Goal: Task Accomplishment & Management: Manage account settings

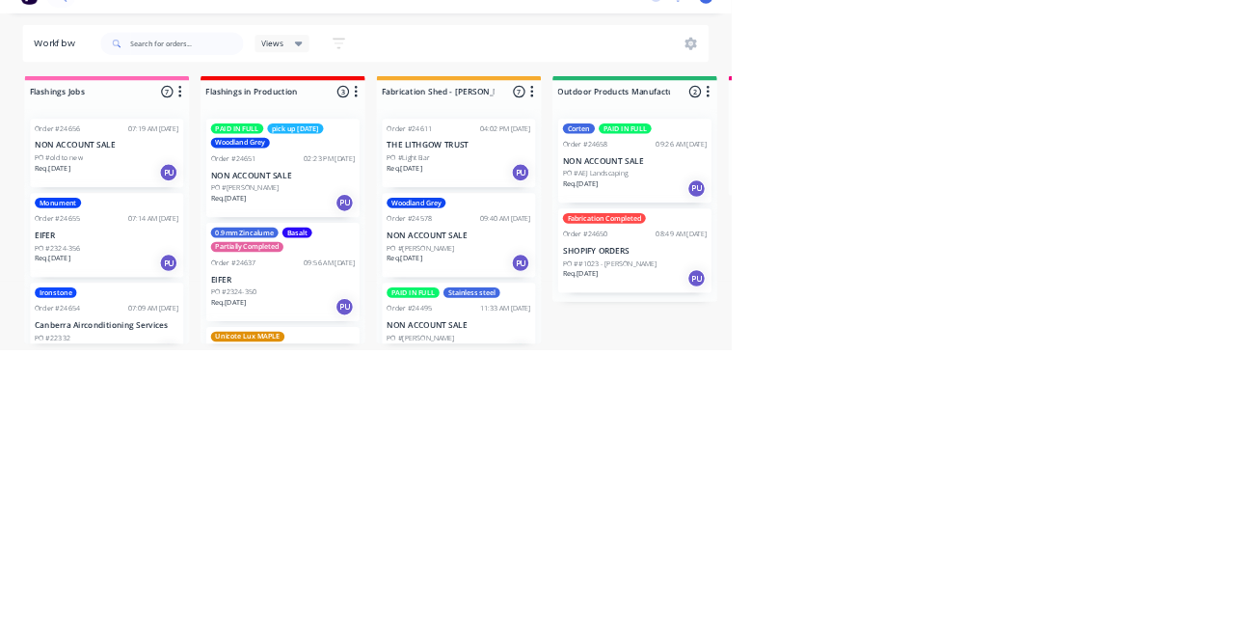
click at [1081, 279] on div "Order #24658 09:26 AM 18/08/25" at bounding box center [1071, 279] width 243 height 17
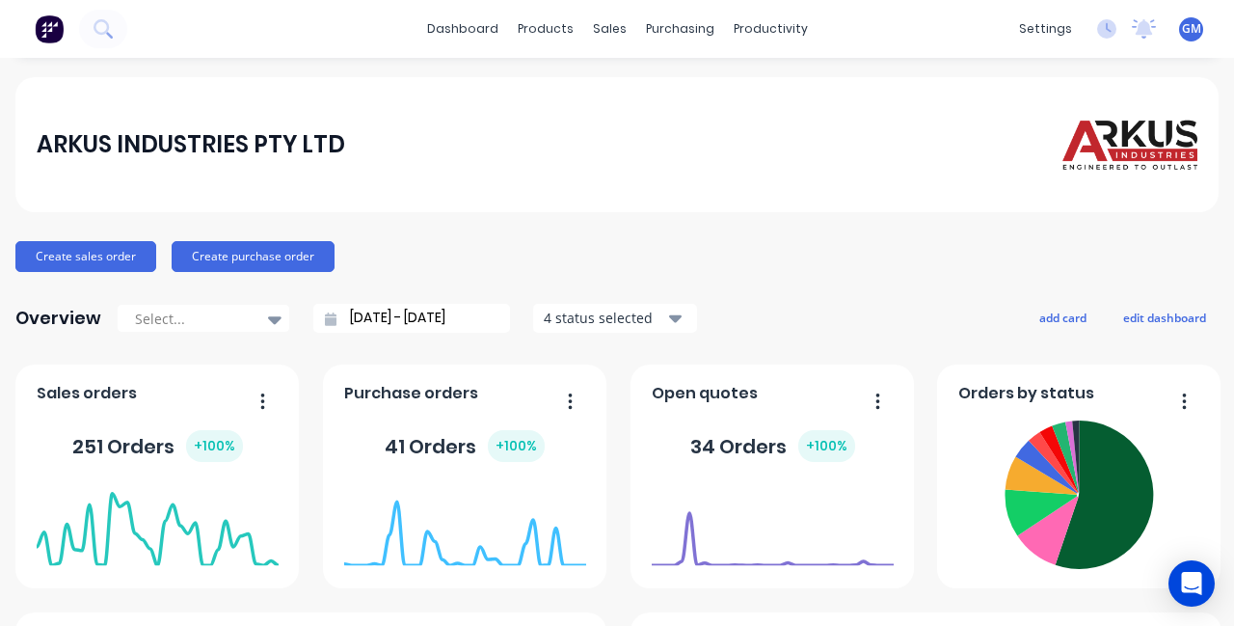
click at [763, 34] on div "productivity" at bounding box center [771, 28] width 94 height 29
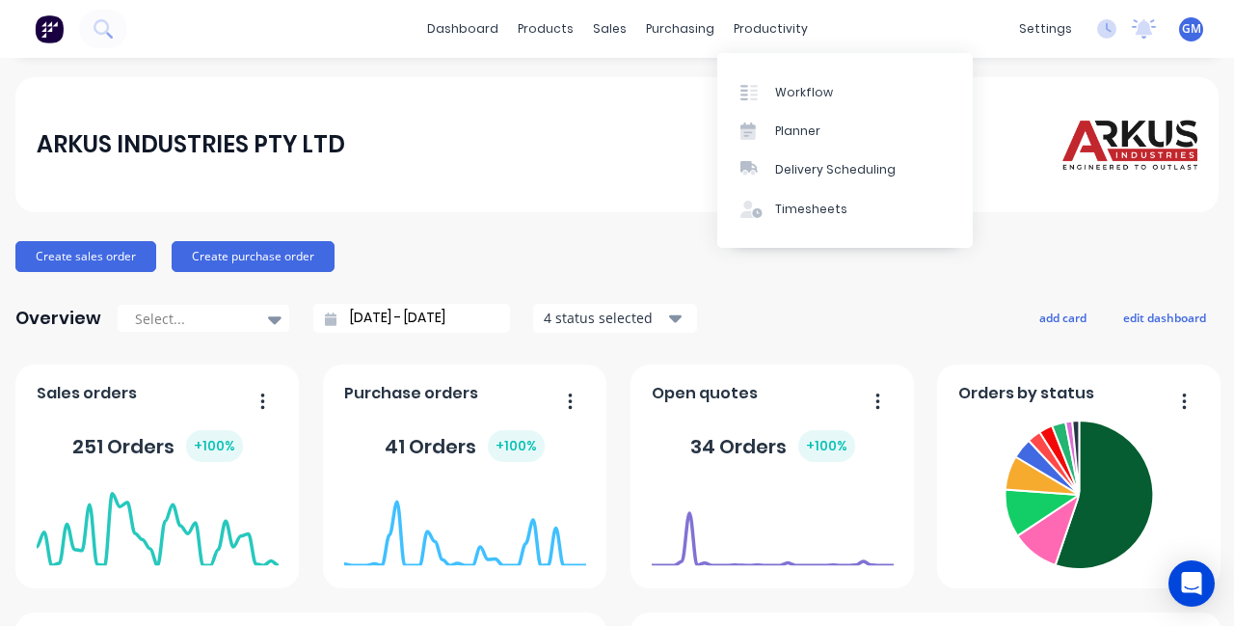
click at [826, 89] on div "Workflow" at bounding box center [804, 92] width 58 height 17
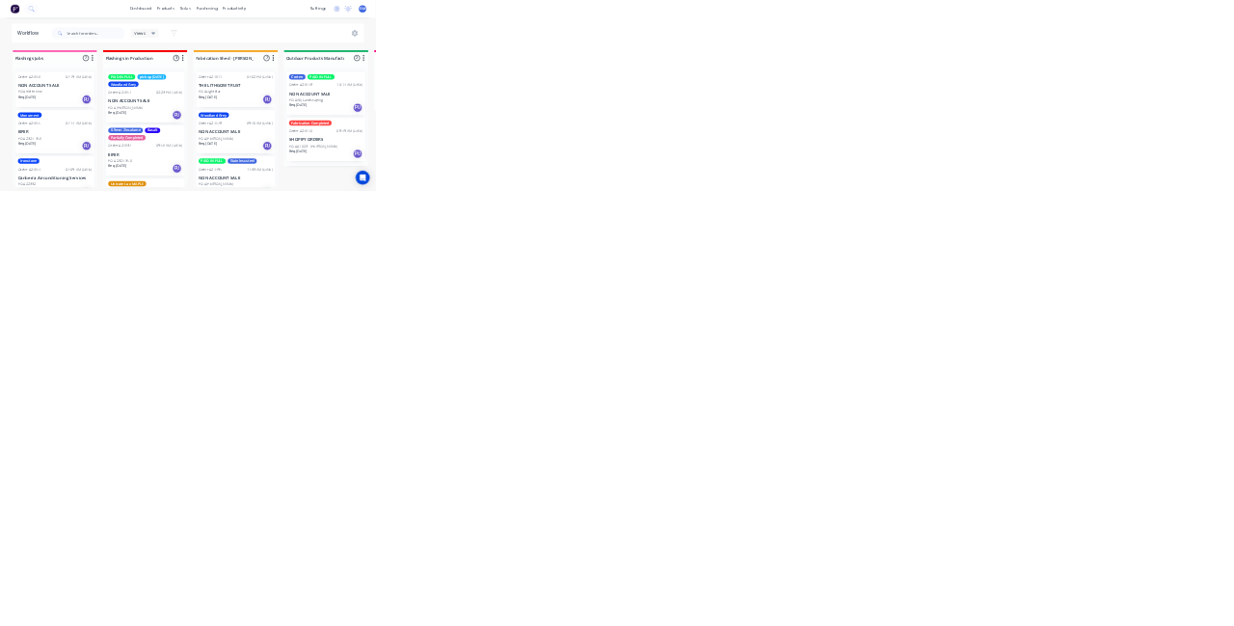
click at [1121, 274] on div "10:14 AM 18/08/25" at bounding box center [1150, 279] width 86 height 17
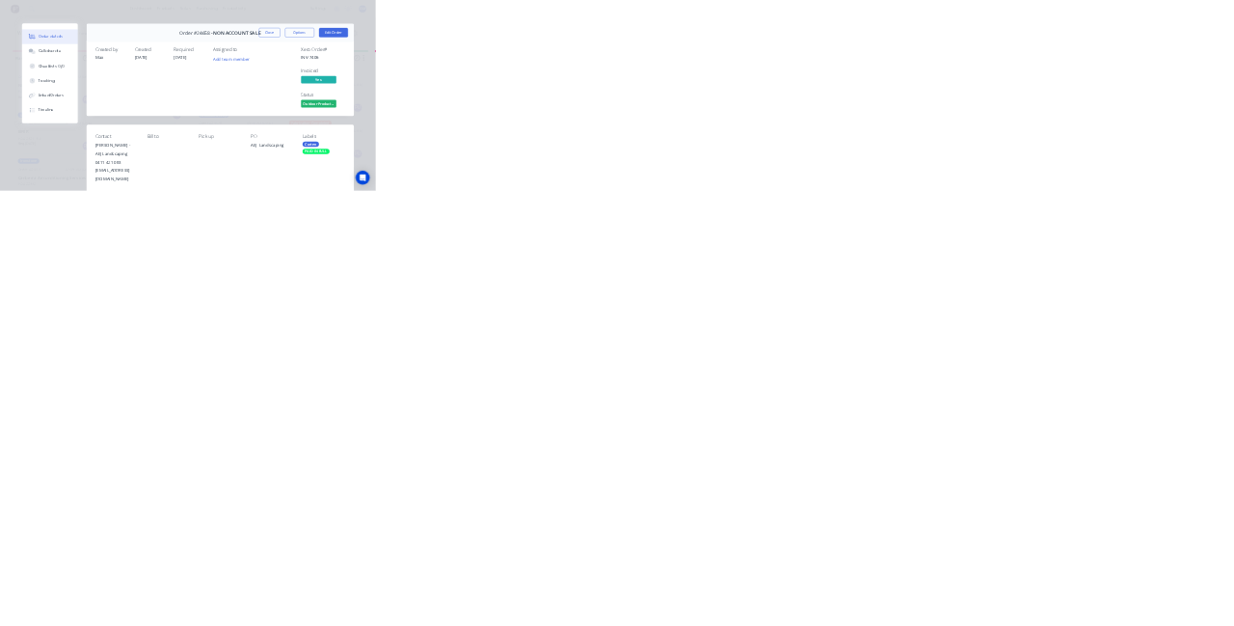
click at [110, 625] on div "Order details Collaborate Checklists 0/0 Tracking Linked Orders Timeline Order …" at bounding box center [617, 313] width 1234 height 626
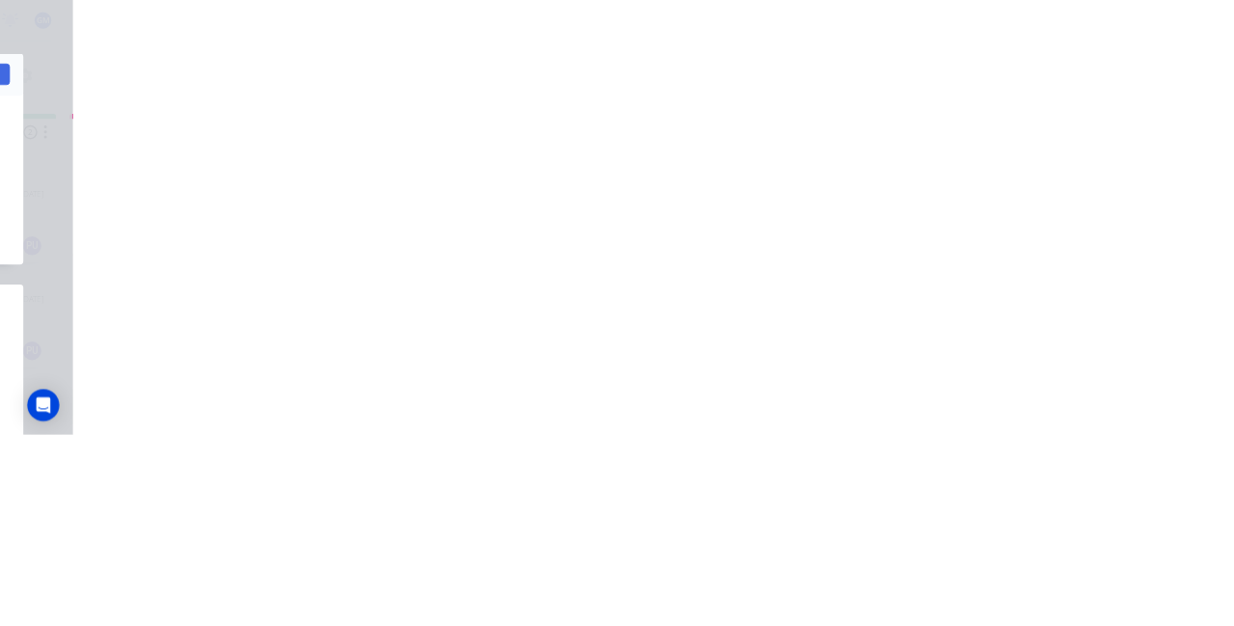
click at [1048, 472] on div "Corten" at bounding box center [1021, 473] width 54 height 17
type input "Fab"
click at [894, 312] on div "Assigned to Add team member" at bounding box center [797, 254] width 193 height 203
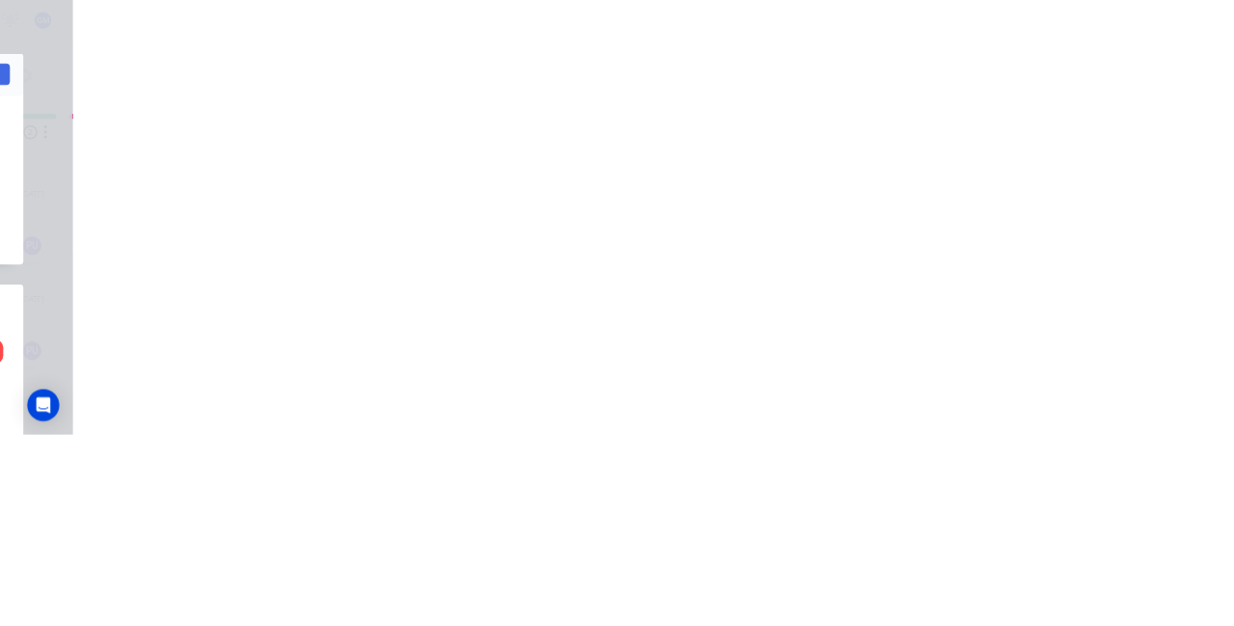
click at [921, 107] on button "Close" at bounding box center [885, 107] width 70 height 31
